Goal: Task Accomplishment & Management: Complete application form

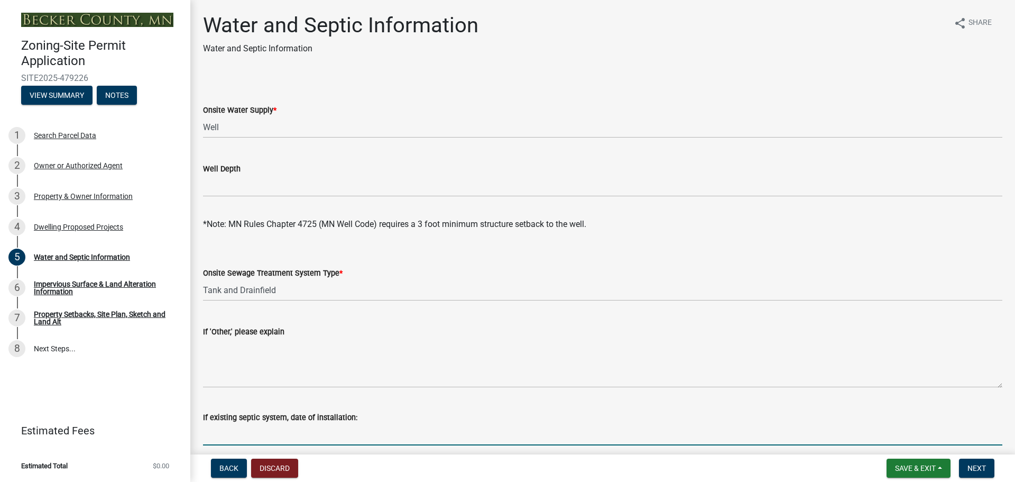
select select "9c51a48b-0bee-4836-8d5c-beab6e77ad2a"
select select "25b8aef2-9eed-4c0f-8836-08d4b8d082b1"
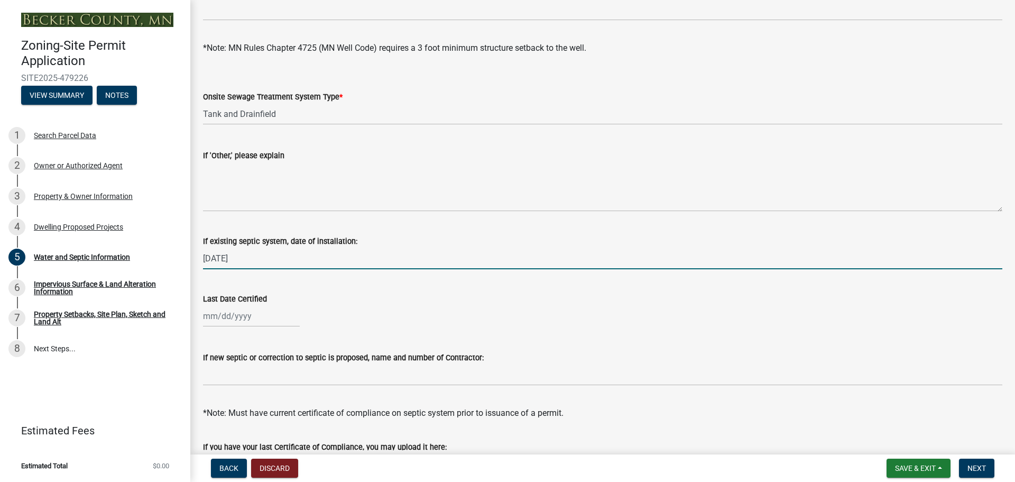
type input "[DATE]"
click at [253, 315] on div at bounding box center [251, 316] width 97 height 22
select select "9"
select select "2025"
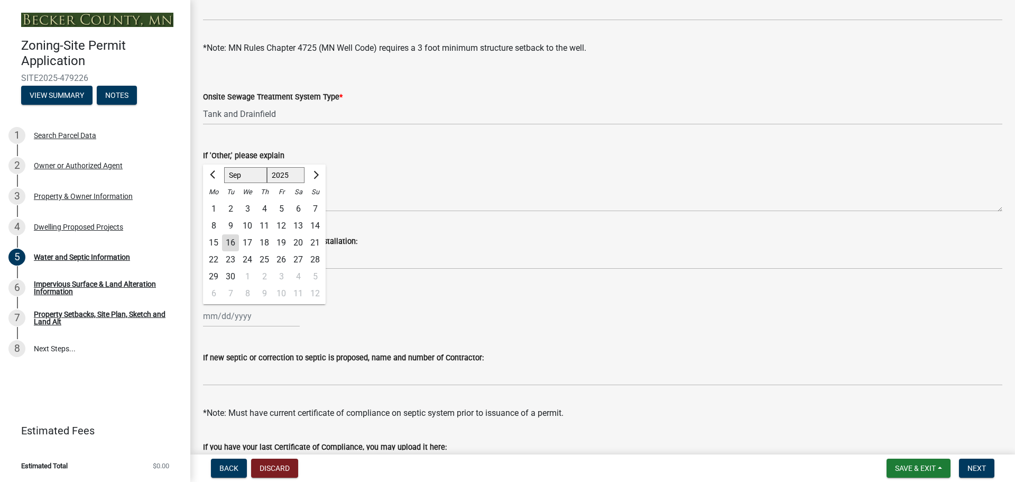
click at [458, 316] on div "[PERSON_NAME] Feb Mar Apr [PERSON_NAME][DATE] Oct Nov [DATE] 1526 1527 1528 152…" at bounding box center [603, 316] width 800 height 22
click at [256, 319] on div at bounding box center [251, 316] width 97 height 22
select select "9"
select select "2025"
click at [363, 288] on div "Last Date Certified [PERSON_NAME] Apr May Jun [DATE] Aug Sep Oct Nov [DATE] 152…" at bounding box center [603, 302] width 800 height 49
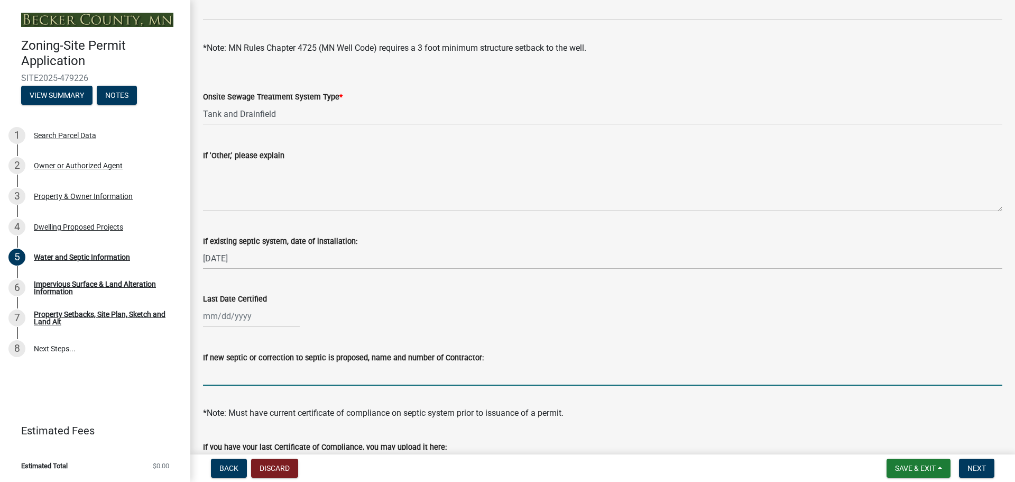
click at [350, 380] on input "If new septic or correction to septic is proposed, name and number of Contracto…" at bounding box center [603, 375] width 800 height 22
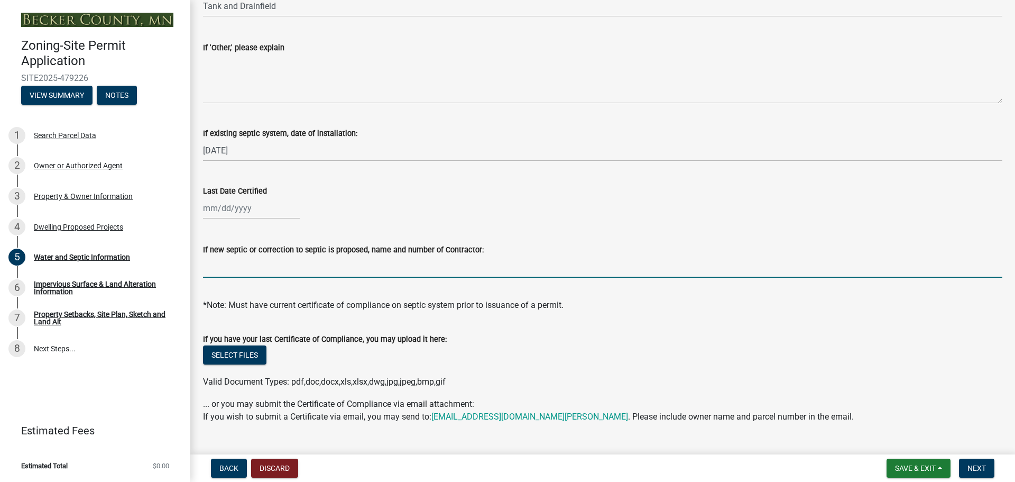
scroll to position [307, 0]
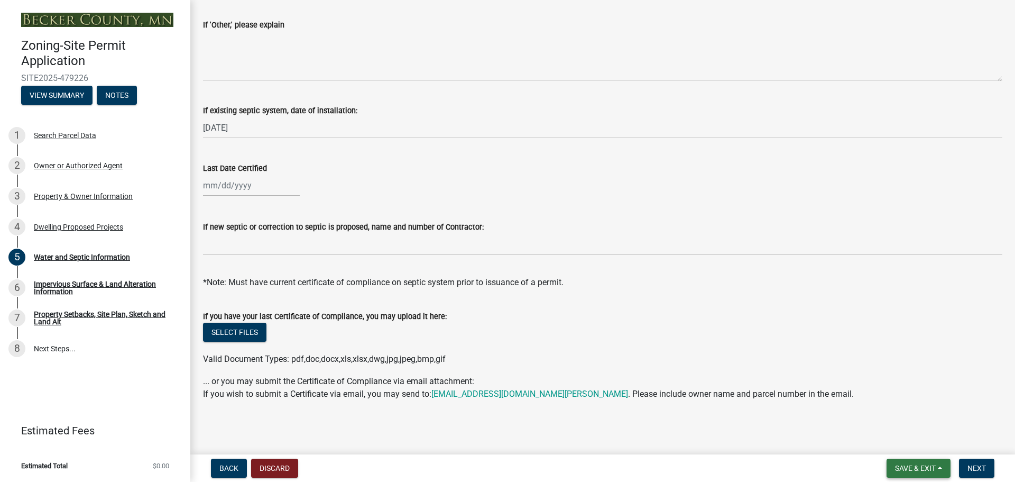
click at [905, 472] on span "Save & Exit" at bounding box center [915, 468] width 41 height 8
click at [882, 445] on button "Save & Exit" at bounding box center [908, 440] width 85 height 25
